Goal: Download file/media

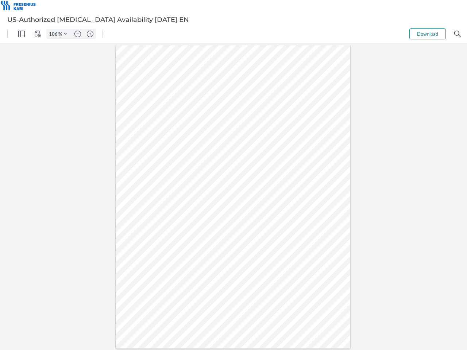
click at [22, 34] on img "Panel" at bounding box center [21, 34] width 7 height 7
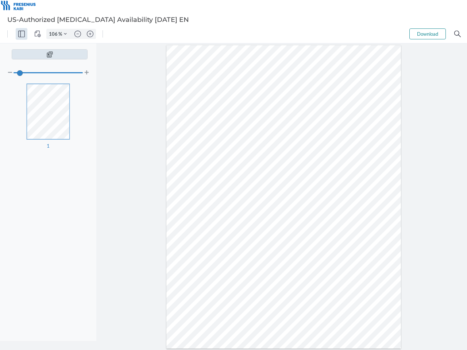
click at [38, 34] on img "View Controls" at bounding box center [37, 34] width 7 height 7
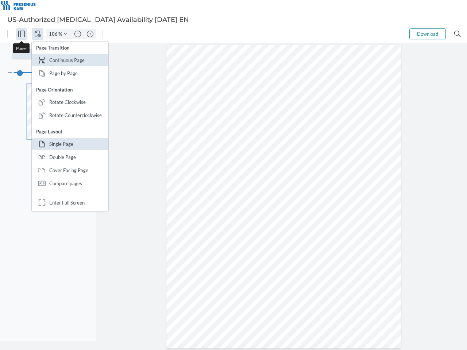
click at [54, 34] on input "106" at bounding box center [53, 34] width 12 height 7
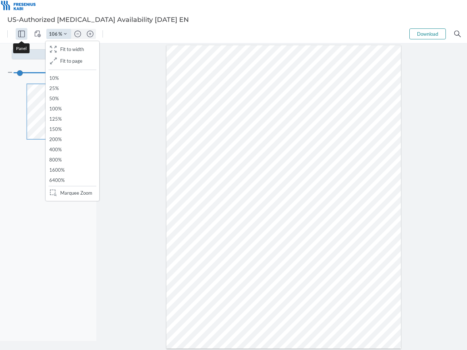
click at [65, 34] on img "Zoom Controls" at bounding box center [65, 33] width 3 height 3
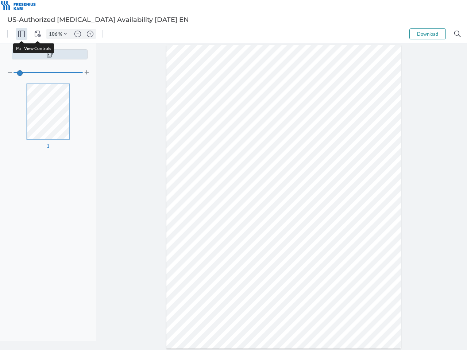
click at [78, 34] on img "Zoom out" at bounding box center [77, 34] width 7 height 7
click at [90, 34] on img "Zoom in" at bounding box center [90, 34] width 7 height 7
type input "106"
click at [427, 34] on button "Download" at bounding box center [427, 33] width 36 height 11
click at [457, 34] on img "Search" at bounding box center [457, 34] width 7 height 7
